Goal: Task Accomplishment & Management: Manage account settings

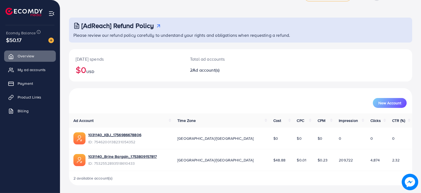
scroll to position [17, 0]
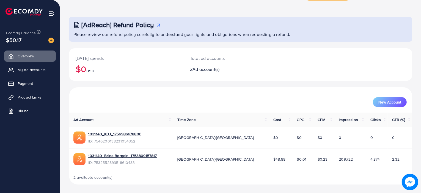
drag, startPoint x: 278, startPoint y: 156, endPoint x: 294, endPoint y: 167, distance: 18.6
click at [294, 167] on tr "1031140_Brine Bargain_1753809157817 ID: 7532552893518610433 Asia/[GEOGRAPHIC_DA…" at bounding box center [240, 160] width 343 height 22
click at [313, 167] on td "$0.23" at bounding box center [323, 160] width 21 height 22
click at [135, 155] on link "1031140_Brine Bargain_1753809157817" at bounding box center [122, 155] width 69 height 5
click at [366, 161] on td "4,874" at bounding box center [377, 160] width 22 height 22
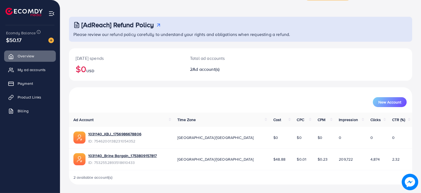
click at [26, 37] on div "$50.17" at bounding box center [30, 40] width 48 height 8
click at [121, 156] on link "1031140_Brine Bargain_1753809157817" at bounding box center [122, 155] width 69 height 5
click at [114, 155] on link "1031140_Brine Bargain_1753809157817" at bounding box center [122, 155] width 69 height 5
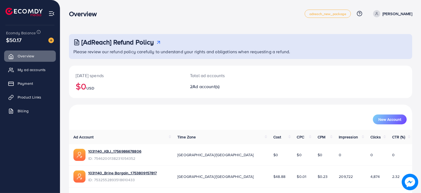
scroll to position [17, 0]
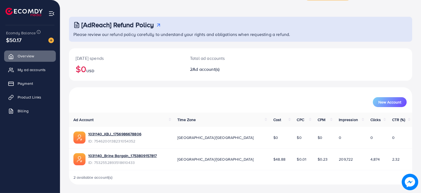
click at [26, 41] on div "$50.17" at bounding box center [30, 40] width 48 height 8
click at [51, 41] on img at bounding box center [50, 40] width 5 height 5
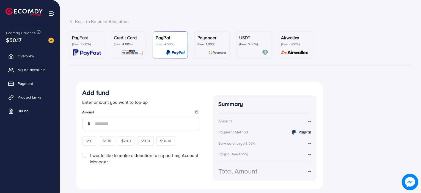
scroll to position [38, 0]
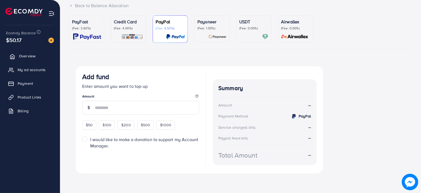
click at [23, 58] on span "Overview" at bounding box center [27, 55] width 16 height 5
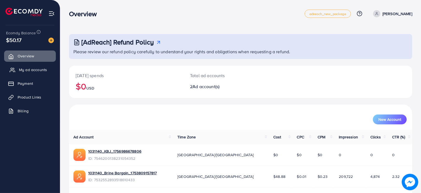
click at [32, 72] on span "My ad accounts" at bounding box center [33, 69] width 28 height 5
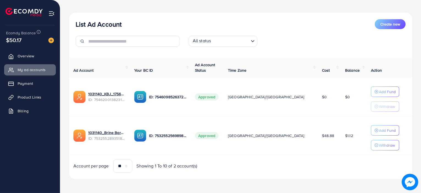
scroll to position [57, 0]
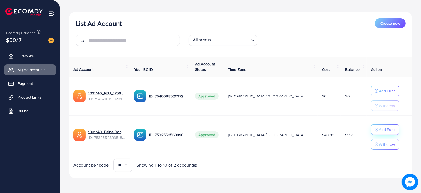
click at [379, 130] on p "Add Fund" at bounding box center [387, 129] width 17 height 7
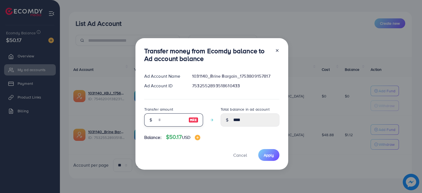
click at [172, 121] on input "number" at bounding box center [170, 120] width 27 height 13
type input "*"
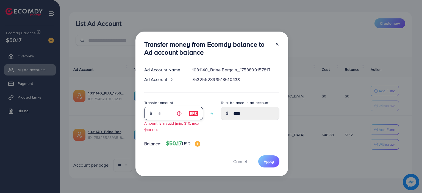
type input "****"
type input "**"
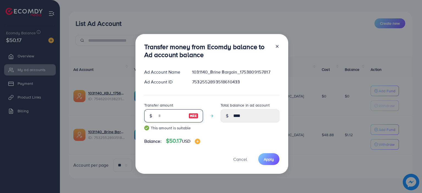
type input "*****"
type input "**"
click at [266, 161] on span "Apply" at bounding box center [269, 159] width 10 height 5
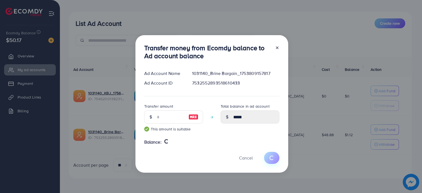
type input "****"
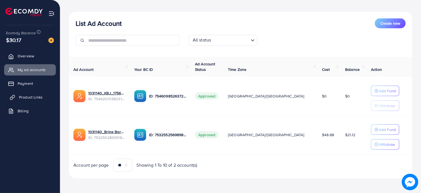
click at [42, 93] on link "Product Links" at bounding box center [30, 97] width 52 height 11
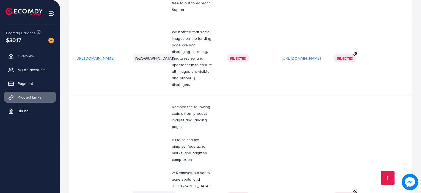
scroll to position [347, 0]
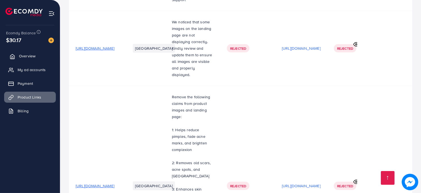
click at [23, 55] on span "Overview" at bounding box center [27, 55] width 16 height 5
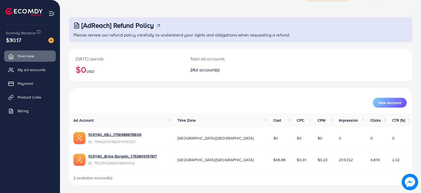
scroll to position [17, 0]
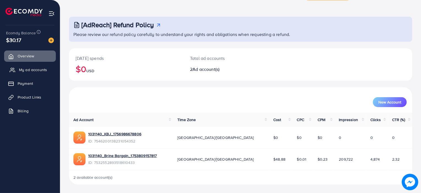
click at [18, 67] on link "My ad accounts" at bounding box center [30, 69] width 52 height 11
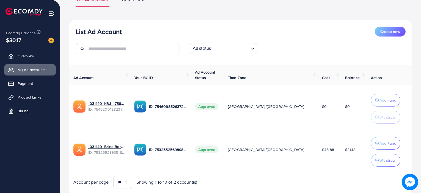
scroll to position [66, 0]
